Goal: Task Accomplishment & Management: Use online tool/utility

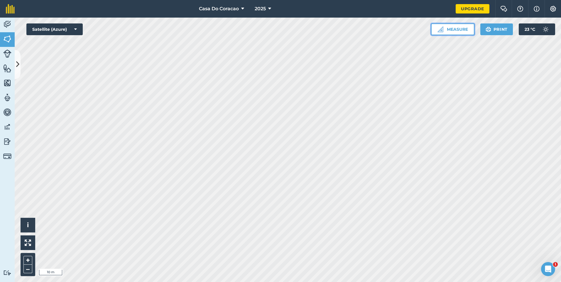
click at [443, 35] on button "Measure" at bounding box center [452, 29] width 43 height 12
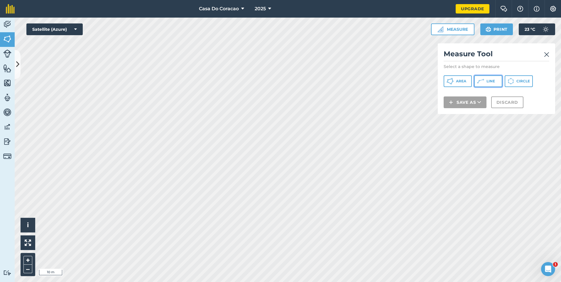
click at [493, 80] on span "Line" at bounding box center [491, 81] width 9 height 5
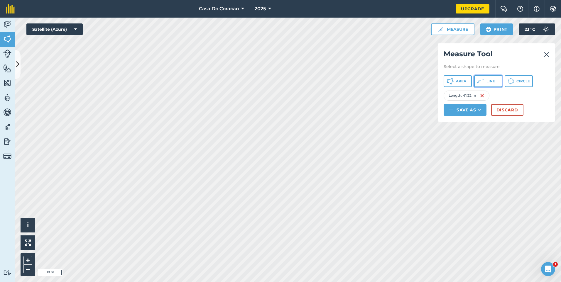
click at [484, 80] on icon at bounding box center [480, 81] width 7 height 7
click at [530, 96] on img at bounding box center [527, 95] width 5 height 7
click at [16, 61] on icon at bounding box center [17, 64] width 3 height 10
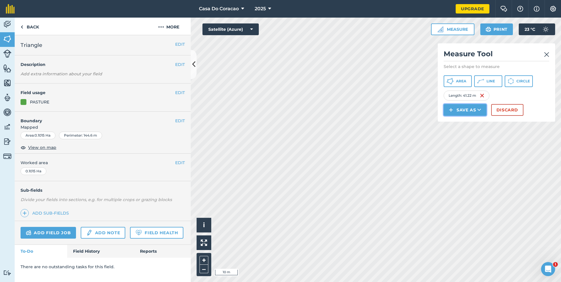
click at [476, 108] on button "Save as" at bounding box center [465, 110] width 43 height 12
click at [473, 148] on link "Note" at bounding box center [465, 149] width 41 height 13
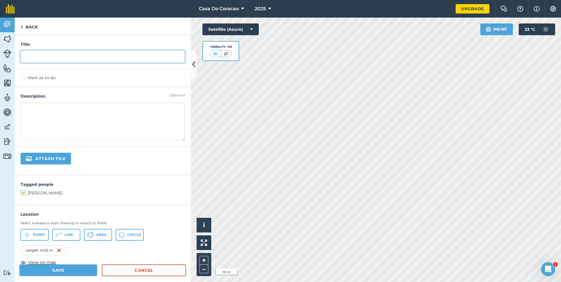
click at [75, 63] on input "text" at bounding box center [103, 56] width 164 height 12
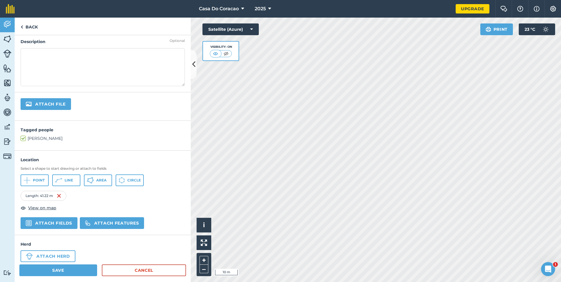
scroll to position [59, 0]
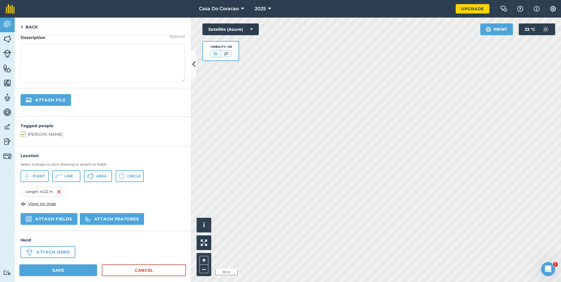
type input "drive"
click at [59, 272] on button "Save" at bounding box center [58, 271] width 78 height 12
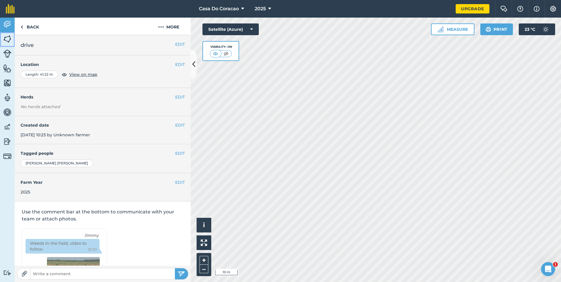
click at [4, 42] on img at bounding box center [7, 39] width 8 height 9
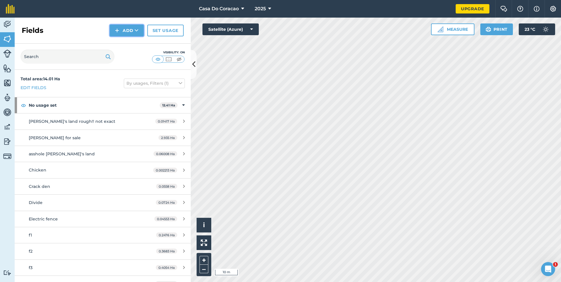
click at [115, 33] on button "Add" at bounding box center [127, 31] width 34 height 12
click at [125, 44] on link "Draw" at bounding box center [127, 43] width 32 height 13
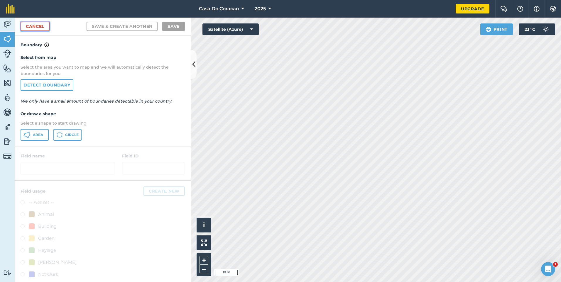
click at [38, 26] on link "Cancel" at bounding box center [35, 26] width 29 height 9
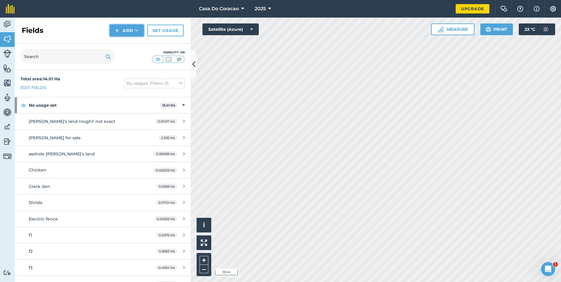
click at [136, 31] on icon at bounding box center [137, 31] width 4 height 6
click at [134, 40] on link "Draw" at bounding box center [127, 43] width 32 height 13
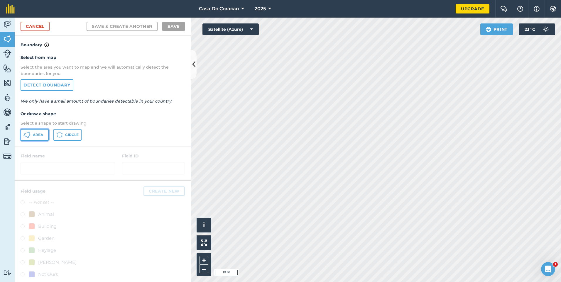
click at [42, 137] on span "Area" at bounding box center [38, 135] width 10 height 5
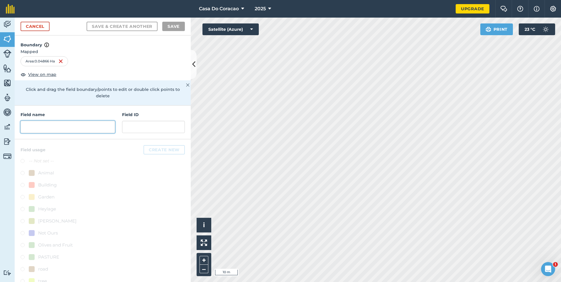
click at [57, 126] on input "text" at bounding box center [68, 127] width 94 height 12
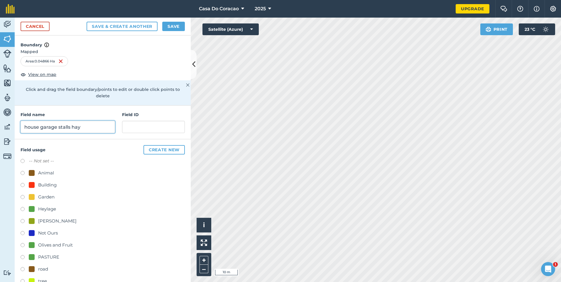
type input "house garage stalls hay"
click at [41, 196] on div "Garden" at bounding box center [46, 197] width 16 height 7
radio input "true"
click at [178, 24] on button "Save" at bounding box center [173, 26] width 23 height 9
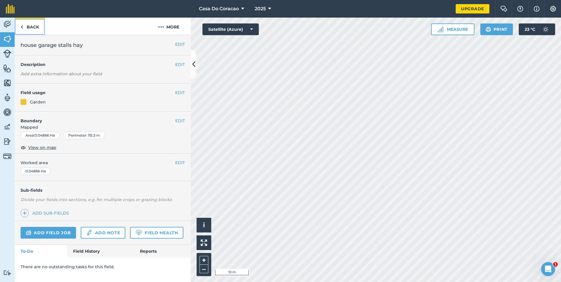
click at [29, 21] on link "Back" at bounding box center [30, 26] width 30 height 17
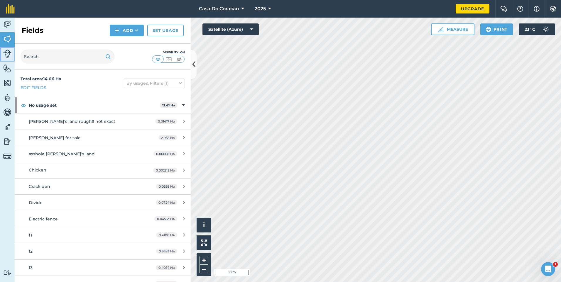
click at [6, 53] on img at bounding box center [7, 54] width 8 height 8
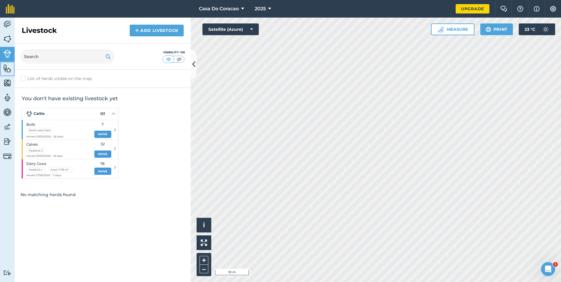
click at [6, 65] on img at bounding box center [7, 68] width 8 height 9
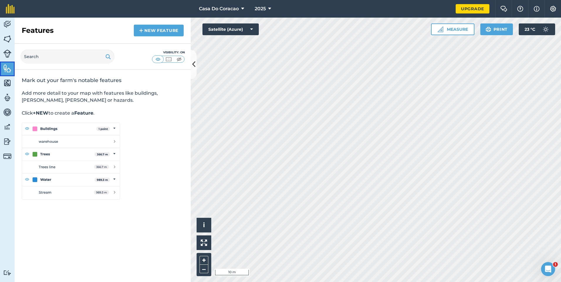
click at [7, 75] on link "Features" at bounding box center [7, 69] width 15 height 15
click at [7, 85] on img at bounding box center [7, 83] width 8 height 9
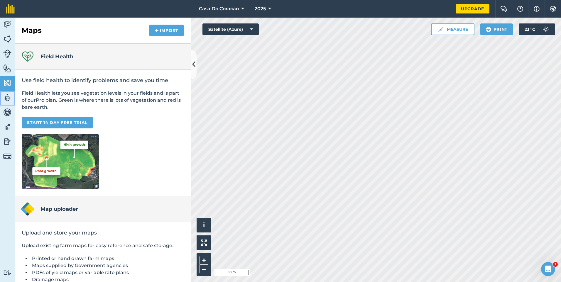
click at [7, 96] on img at bounding box center [7, 97] width 8 height 9
select select "MEMBER"
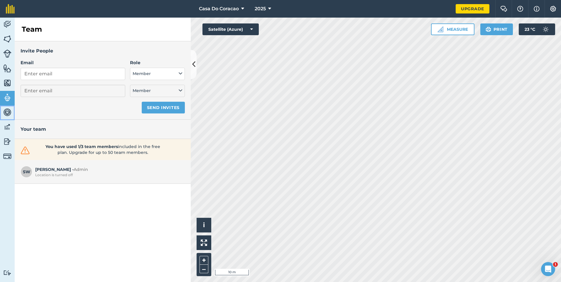
click at [7, 112] on img at bounding box center [7, 112] width 8 height 9
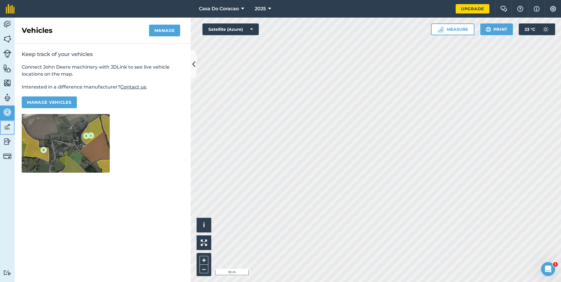
click at [3, 124] on img at bounding box center [7, 127] width 8 height 9
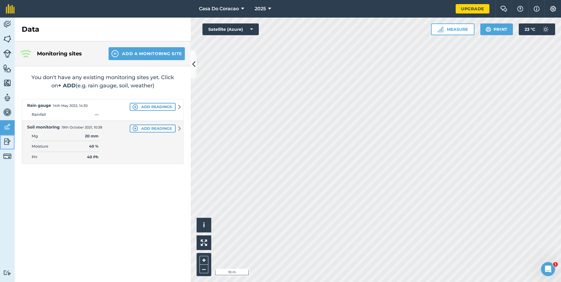
click at [6, 141] on img at bounding box center [7, 141] width 8 height 9
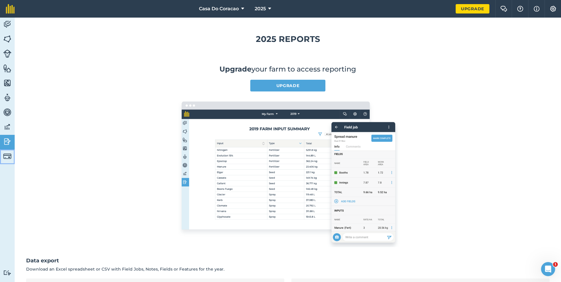
click at [8, 158] on img at bounding box center [7, 156] width 8 height 8
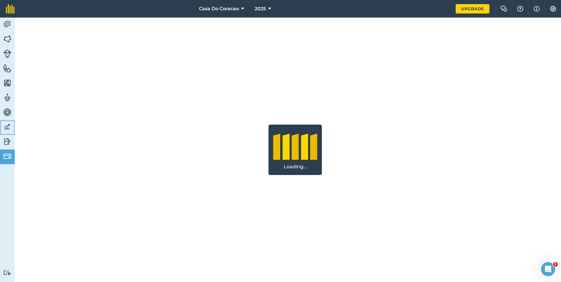
click at [8, 126] on img at bounding box center [7, 127] width 8 height 9
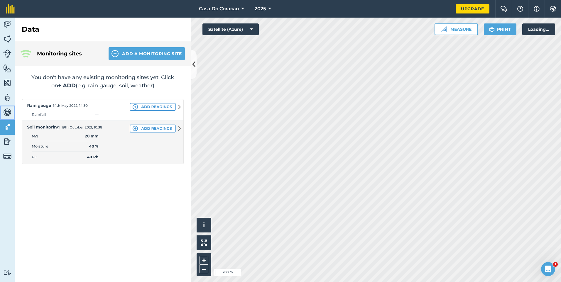
click at [8, 117] on link "Vehicles" at bounding box center [7, 113] width 15 height 15
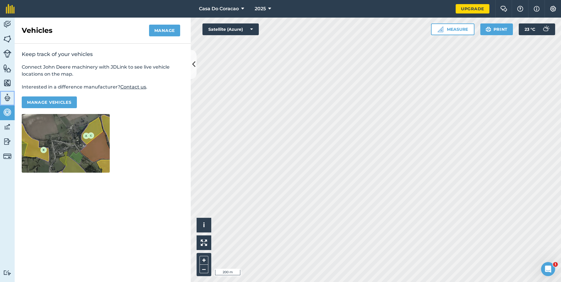
click at [9, 99] on img at bounding box center [7, 97] width 8 height 9
select select "MEMBER"
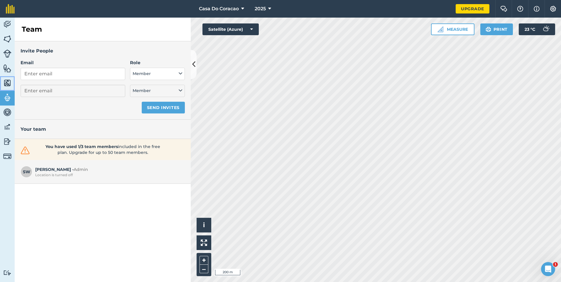
click at [12, 82] on link "Maps" at bounding box center [7, 83] width 15 height 15
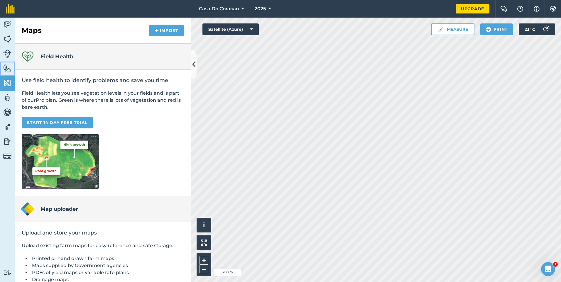
click at [11, 72] on img at bounding box center [7, 68] width 8 height 9
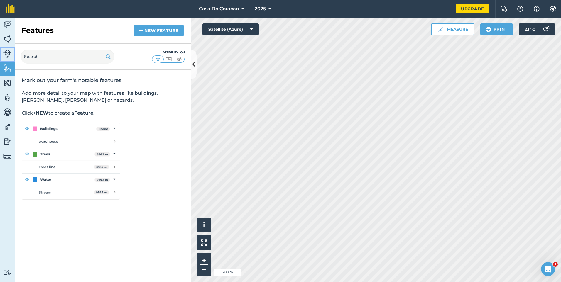
click at [6, 60] on link "Livestock" at bounding box center [7, 54] width 15 height 15
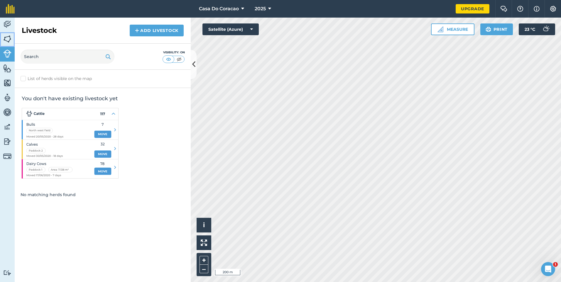
click at [3, 40] on img at bounding box center [7, 39] width 8 height 9
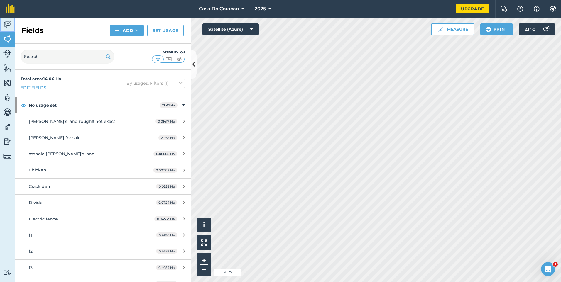
click at [7, 21] on img at bounding box center [7, 24] width 8 height 9
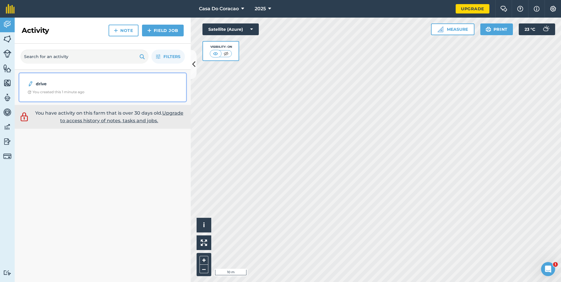
click at [97, 88] on div "drive You created this 1 minute ago" at bounding box center [103, 87] width 160 height 21
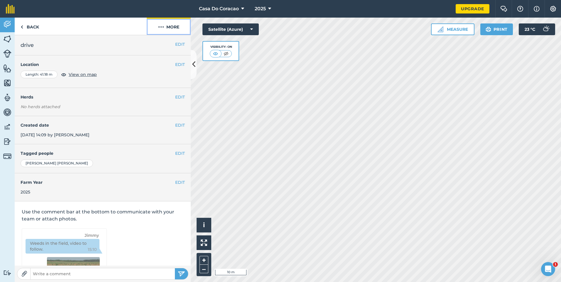
click at [167, 28] on button "More" at bounding box center [169, 26] width 44 height 17
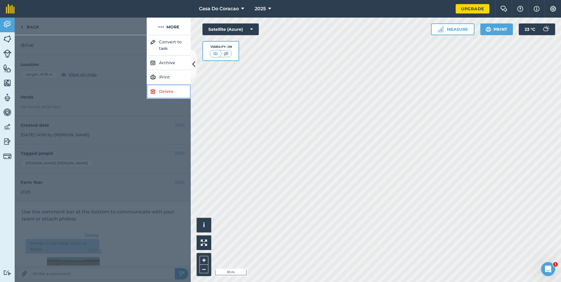
click at [163, 89] on link "Delete" at bounding box center [169, 92] width 44 height 14
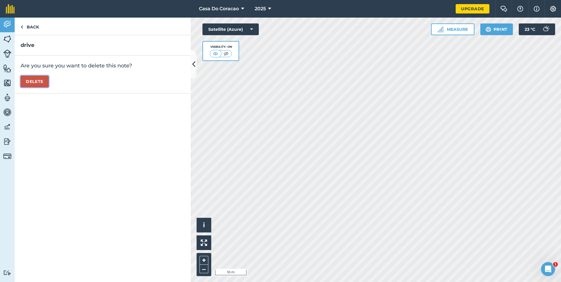
click at [35, 78] on button "Delete" at bounding box center [35, 82] width 28 height 12
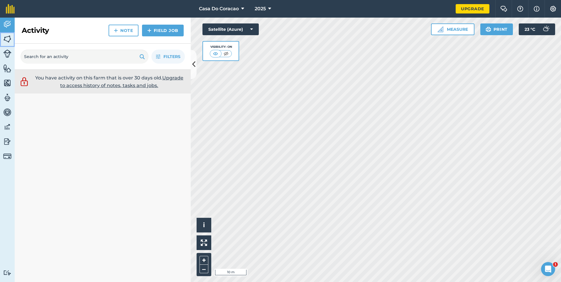
click at [4, 42] on img at bounding box center [7, 39] width 8 height 9
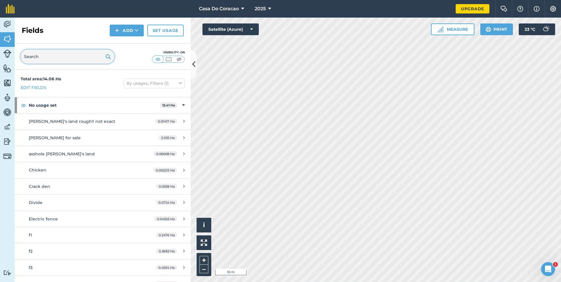
click at [65, 58] on input "text" at bounding box center [68, 57] width 94 height 14
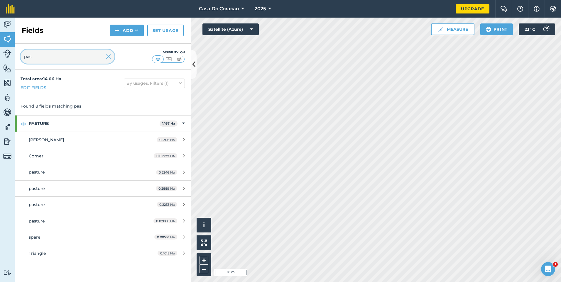
type input "pas"
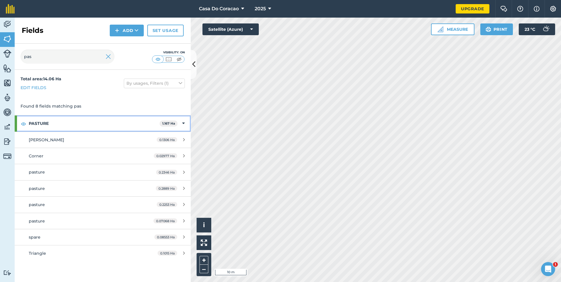
click at [54, 122] on strong "PASTURE" at bounding box center [94, 124] width 131 height 16
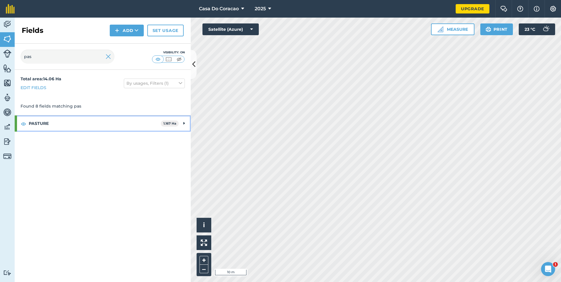
click at [58, 121] on strong "PASTURE" at bounding box center [95, 124] width 132 height 16
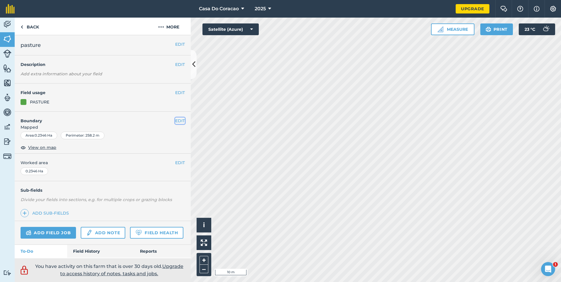
click at [175, 122] on button "EDIT" at bounding box center [180, 121] width 10 height 6
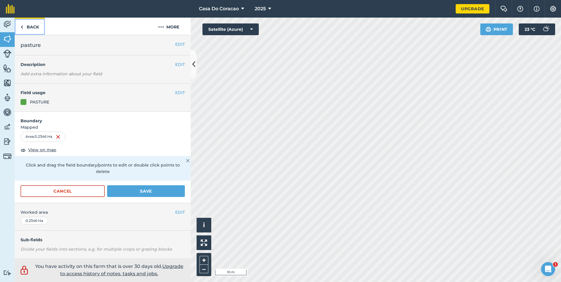
click at [34, 26] on link "Back" at bounding box center [30, 26] width 30 height 17
click at [30, 25] on link "Back" at bounding box center [30, 26] width 30 height 17
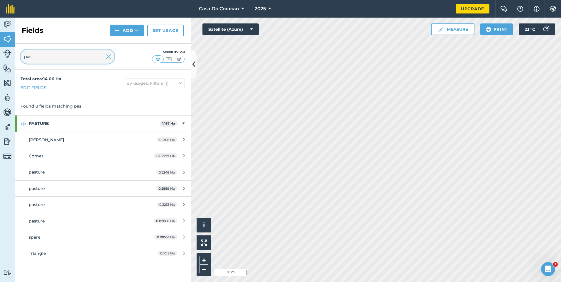
click at [43, 55] on input "pas" at bounding box center [68, 57] width 94 height 14
type input "p"
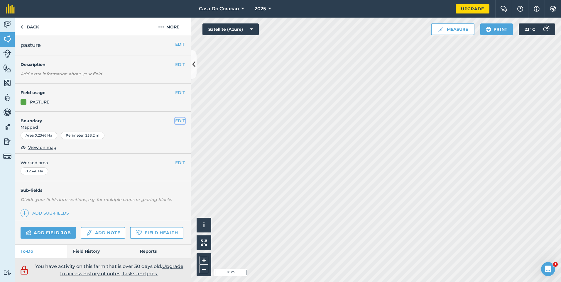
click at [176, 121] on button "EDIT" at bounding box center [180, 121] width 10 height 6
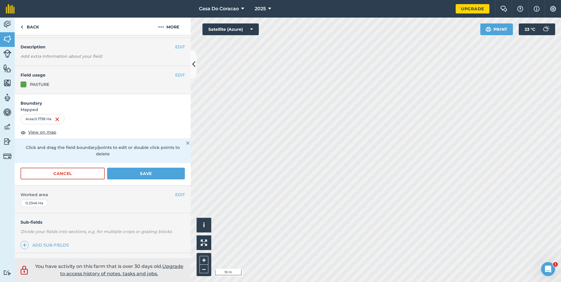
scroll to position [84, 0]
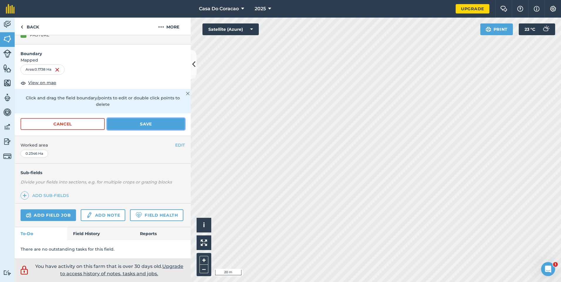
click at [142, 118] on button "Save" at bounding box center [146, 124] width 78 height 12
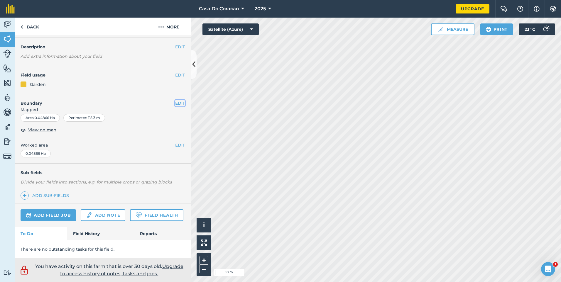
click at [175, 100] on button "EDIT" at bounding box center [180, 103] width 10 height 6
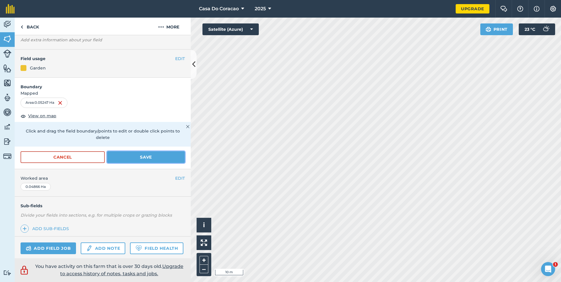
click at [135, 158] on button "Save" at bounding box center [146, 157] width 78 height 12
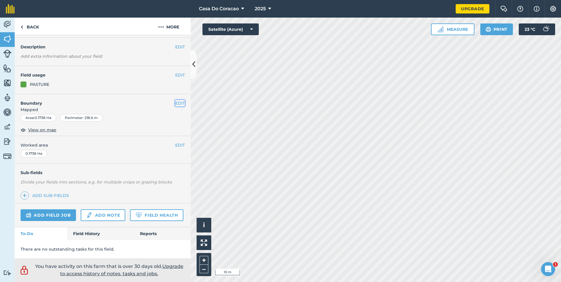
click at [175, 100] on button "EDIT" at bounding box center [180, 103] width 10 height 6
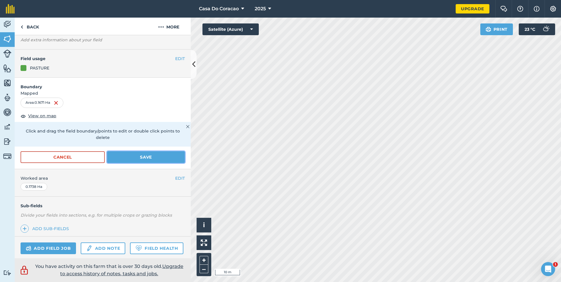
click at [163, 152] on button "Save" at bounding box center [146, 157] width 78 height 12
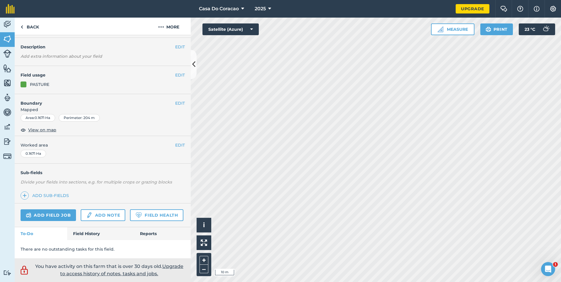
scroll to position [33, 0]
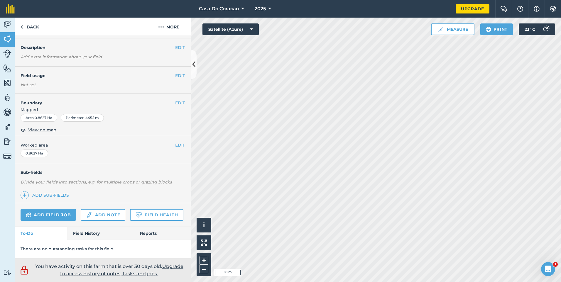
scroll to position [34, 0]
click at [34, 28] on link "Back" at bounding box center [30, 26] width 30 height 17
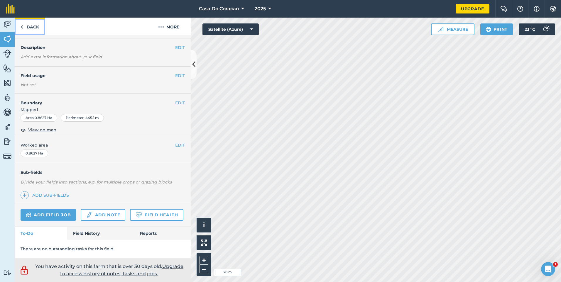
scroll to position [34, 0]
click at [36, 26] on link "Back" at bounding box center [30, 26] width 30 height 17
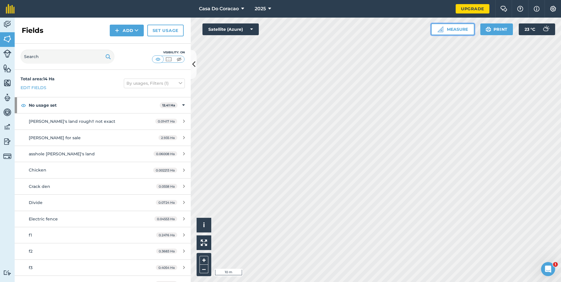
click at [445, 32] on button "Measure" at bounding box center [452, 29] width 43 height 12
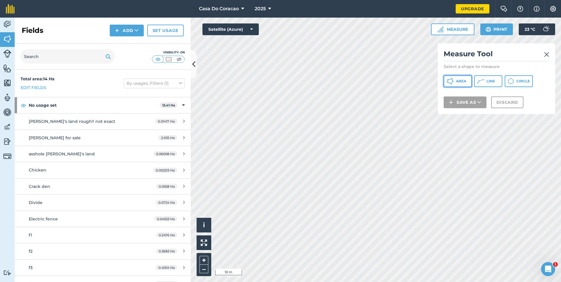
click at [457, 82] on span "Area" at bounding box center [461, 81] width 10 height 5
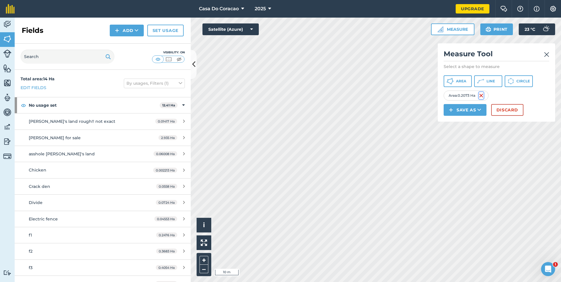
click at [484, 94] on img at bounding box center [481, 95] width 5 height 7
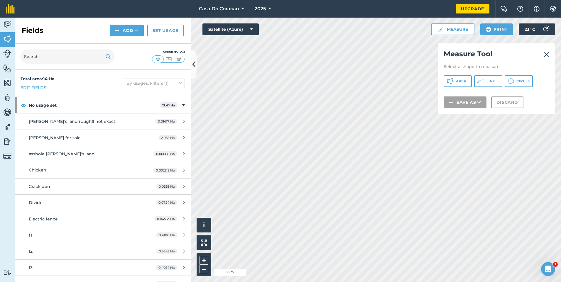
click at [545, 54] on img at bounding box center [546, 54] width 5 height 7
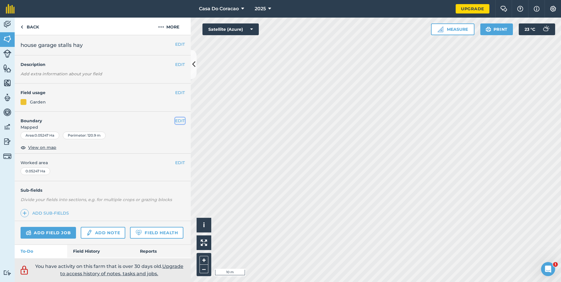
click at [176, 123] on button "EDIT" at bounding box center [180, 121] width 10 height 6
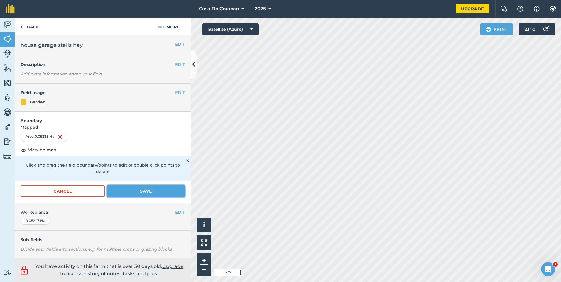
click at [168, 187] on button "Save" at bounding box center [146, 191] width 78 height 12
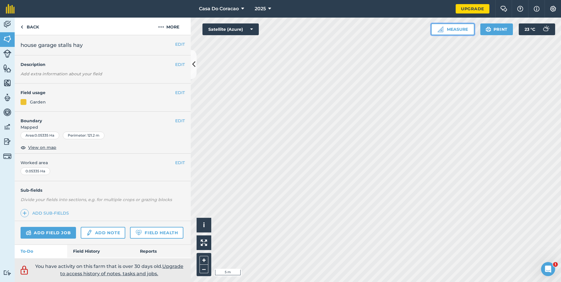
click at [453, 32] on button "Measure" at bounding box center [452, 29] width 43 height 12
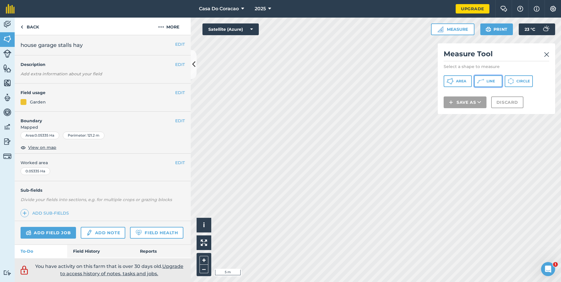
click at [482, 78] on icon at bounding box center [480, 81] width 7 height 7
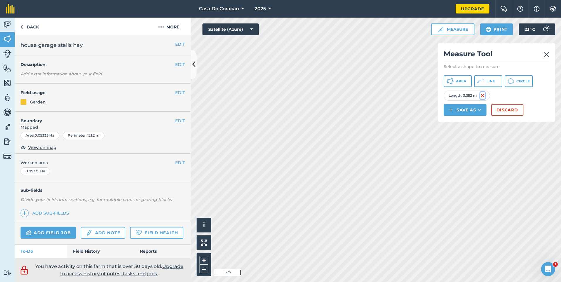
click at [484, 94] on img at bounding box center [482, 95] width 5 height 7
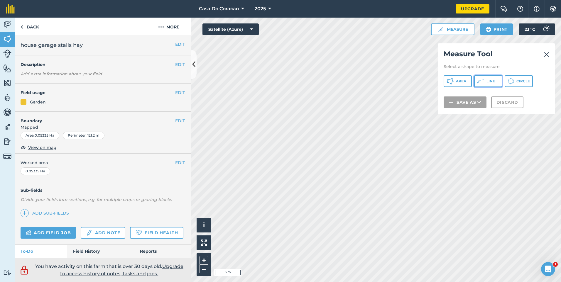
click at [491, 80] on span "Line" at bounding box center [491, 81] width 9 height 5
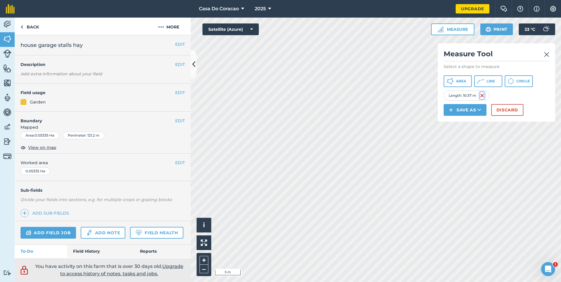
click at [482, 96] on img at bounding box center [482, 95] width 5 height 7
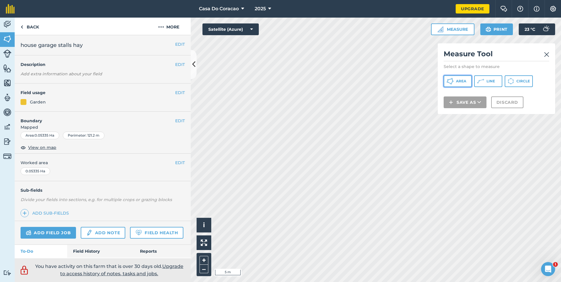
click at [459, 83] on span "Area" at bounding box center [461, 81] width 10 height 5
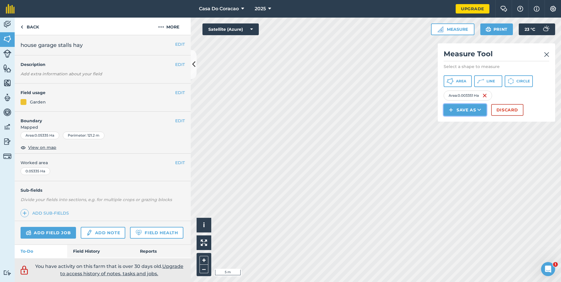
click at [455, 109] on button "Save as" at bounding box center [465, 110] width 43 height 12
click at [475, 137] on link "Feature" at bounding box center [465, 136] width 41 height 13
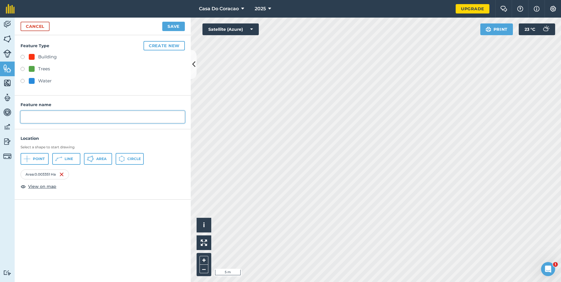
click at [45, 120] on input "text" at bounding box center [103, 117] width 164 height 12
type input "stalls"
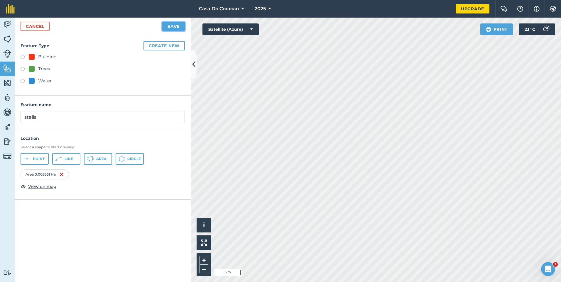
click at [170, 27] on button "Save" at bounding box center [173, 26] width 23 height 9
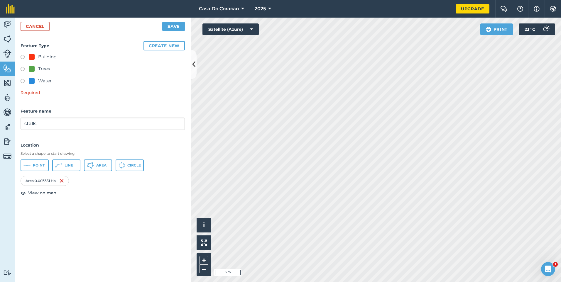
click at [21, 55] on label at bounding box center [25, 58] width 8 height 6
radio input "true"
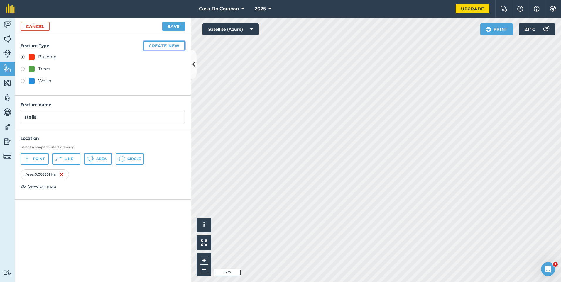
click at [151, 46] on button "Create new" at bounding box center [163, 45] width 41 height 9
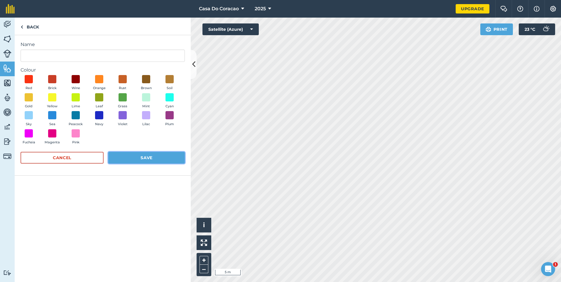
click at [141, 155] on button "Save" at bounding box center [146, 158] width 77 height 12
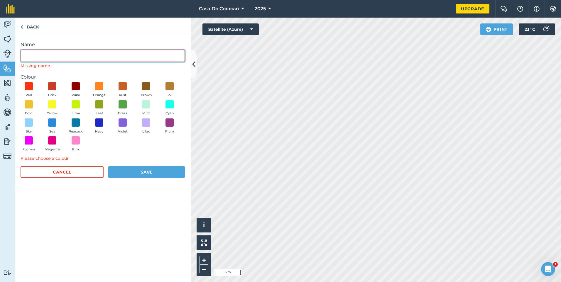
click at [76, 53] on input "Name" at bounding box center [103, 56] width 164 height 12
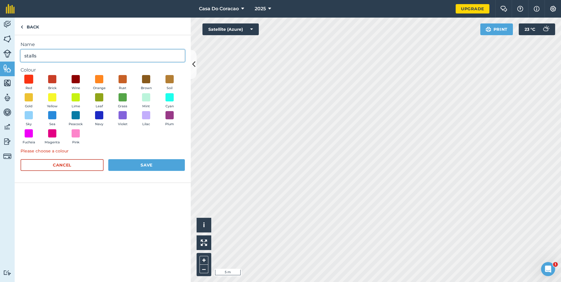
type input "stalls"
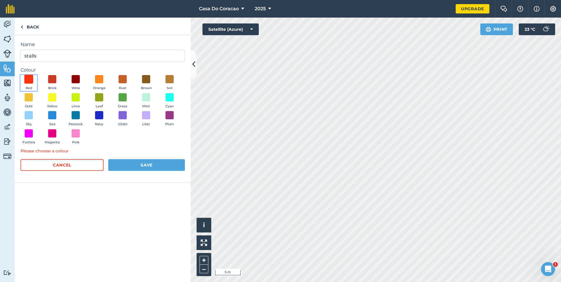
click at [33, 81] on span at bounding box center [28, 79] width 9 height 9
click at [141, 168] on button "Save" at bounding box center [146, 165] width 77 height 12
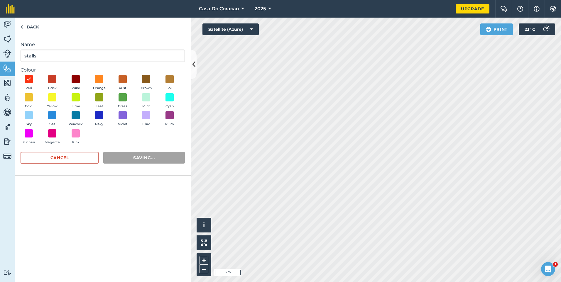
radio input "false"
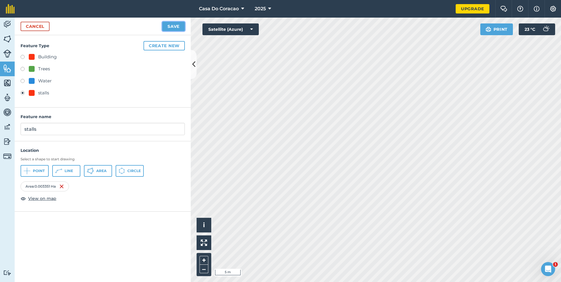
click at [179, 24] on button "Save" at bounding box center [173, 26] width 23 height 9
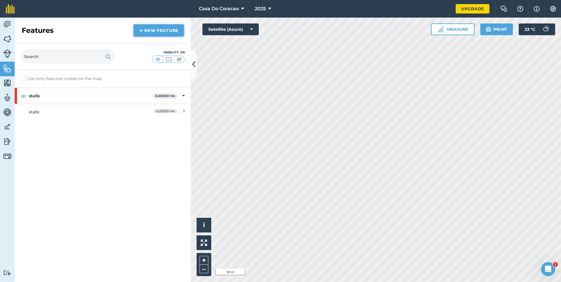
click at [154, 33] on link "New feature" at bounding box center [159, 31] width 50 height 12
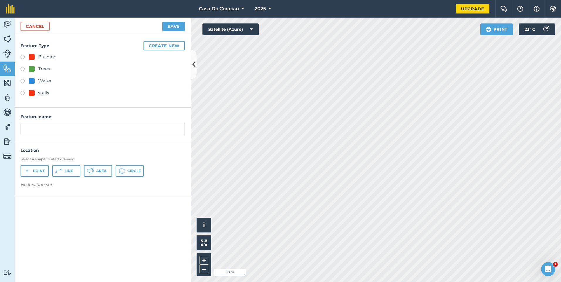
click at [36, 57] on div "Building" at bounding box center [43, 56] width 28 height 7
radio input "true"
click at [68, 132] on input "Building" at bounding box center [103, 129] width 164 height 12
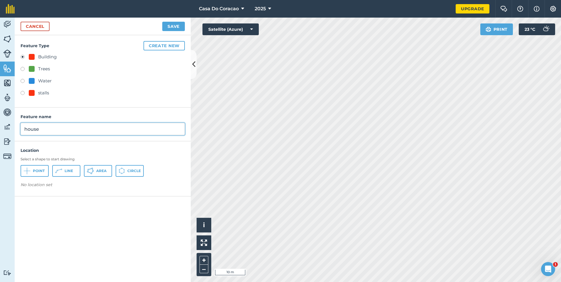
type input "house"
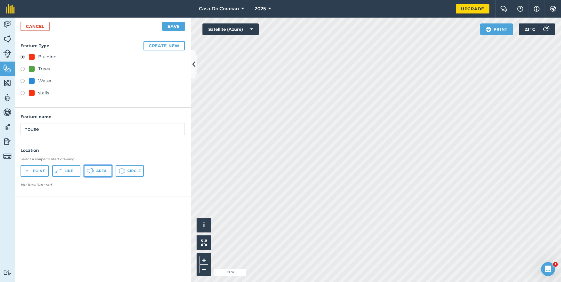
click at [107, 175] on button "Area" at bounding box center [98, 171] width 28 height 12
click at [175, 28] on button "Save" at bounding box center [173, 26] width 23 height 9
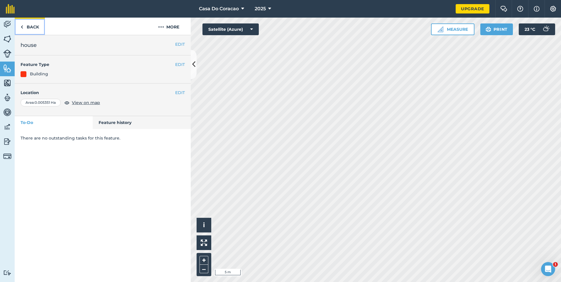
click at [30, 30] on link "Back" at bounding box center [30, 26] width 30 height 17
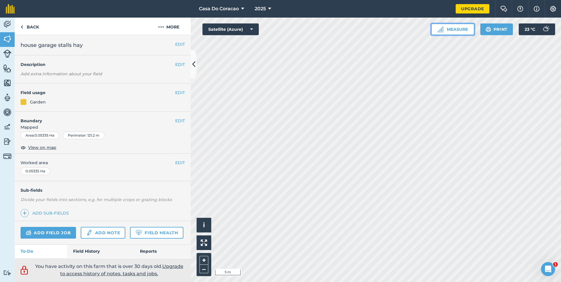
click at [457, 28] on button "Measure" at bounding box center [452, 29] width 43 height 12
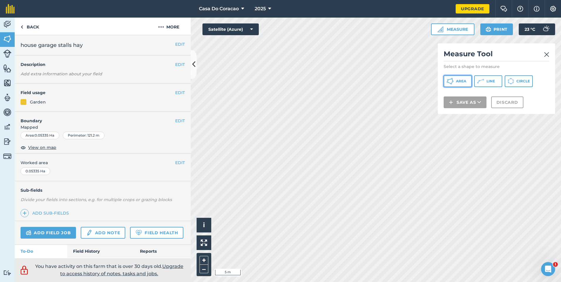
click at [455, 81] on button "Area" at bounding box center [458, 81] width 28 height 12
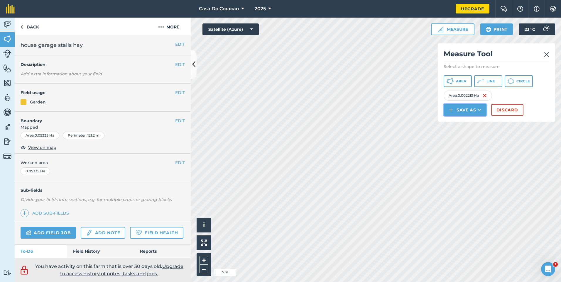
click at [474, 114] on button "Save as" at bounding box center [465, 110] width 43 height 12
click at [479, 138] on link "Feature" at bounding box center [465, 136] width 41 height 13
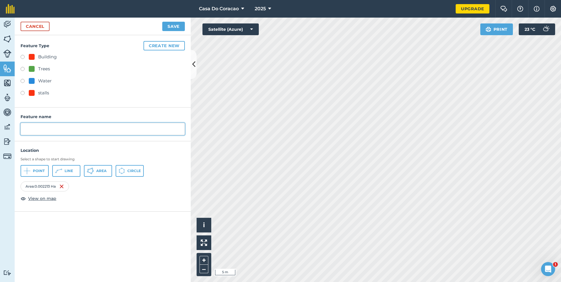
click at [83, 127] on input "text" at bounding box center [103, 129] width 164 height 12
type input "hay barn"
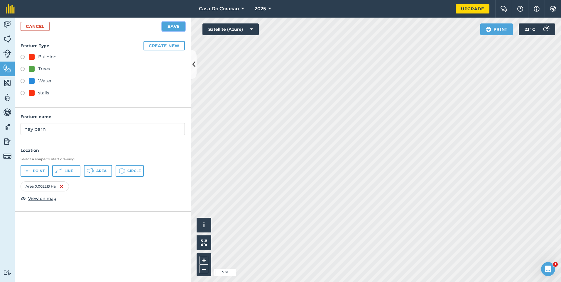
click at [173, 27] on button "Save" at bounding box center [173, 26] width 23 height 9
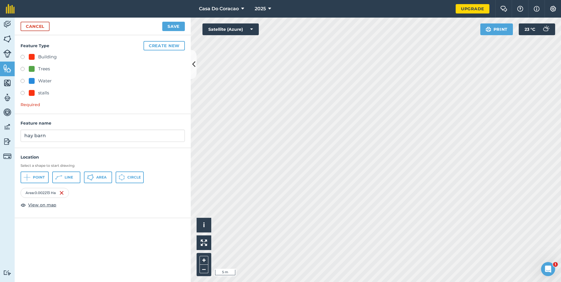
click at [35, 58] on div "Building" at bounding box center [43, 56] width 28 height 7
radio input "true"
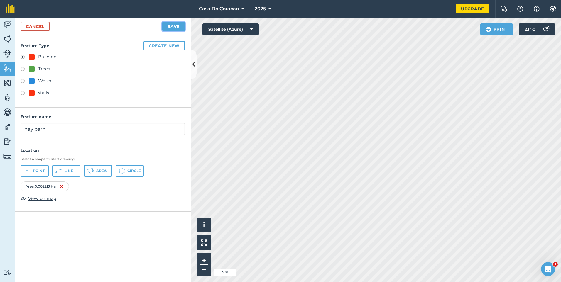
click at [179, 28] on button "Save" at bounding box center [173, 26] width 23 height 9
